Goal: Information Seeking & Learning: Learn about a topic

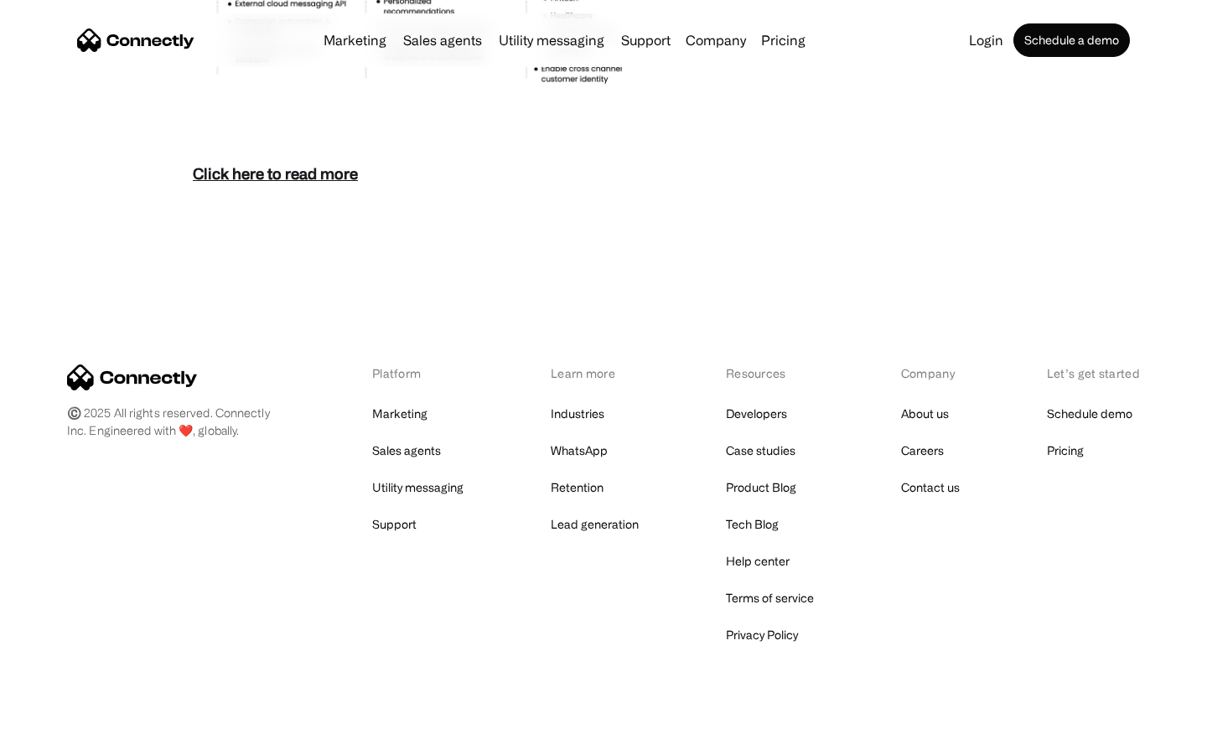
scroll to position [7266, 0]
